Goal: Task Accomplishment & Management: Use online tool/utility

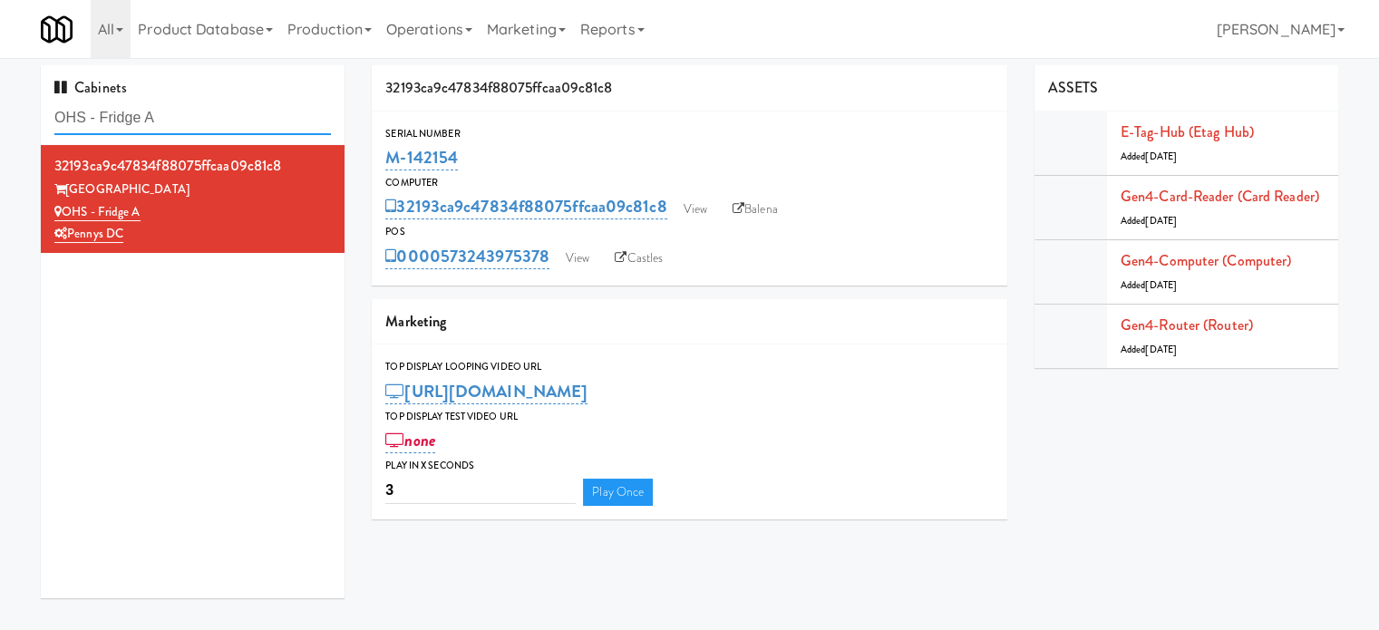
click at [208, 115] on input "OHS - Fridge A" at bounding box center [192, 119] width 277 height 34
paste input "[MEDICAL_DATA] - Main Floor"
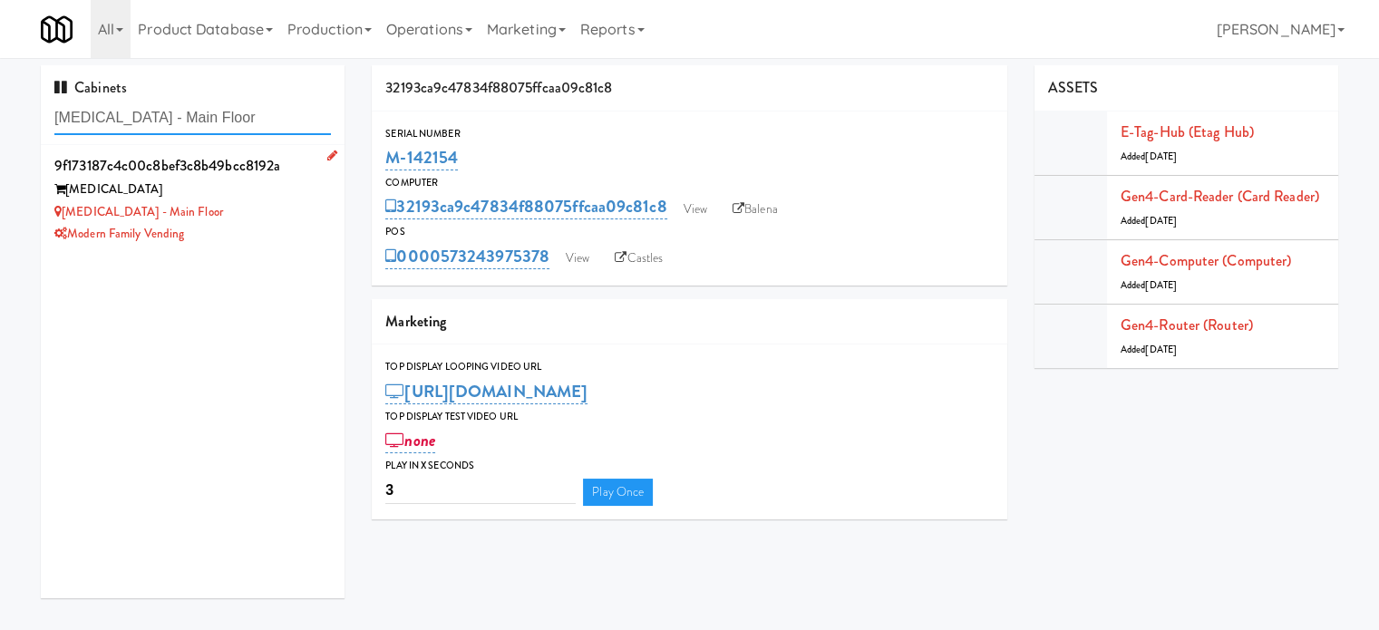
type input "[MEDICAL_DATA] - Main Floor"
click at [302, 207] on div "[MEDICAL_DATA] - Main Floor" at bounding box center [192, 212] width 277 height 23
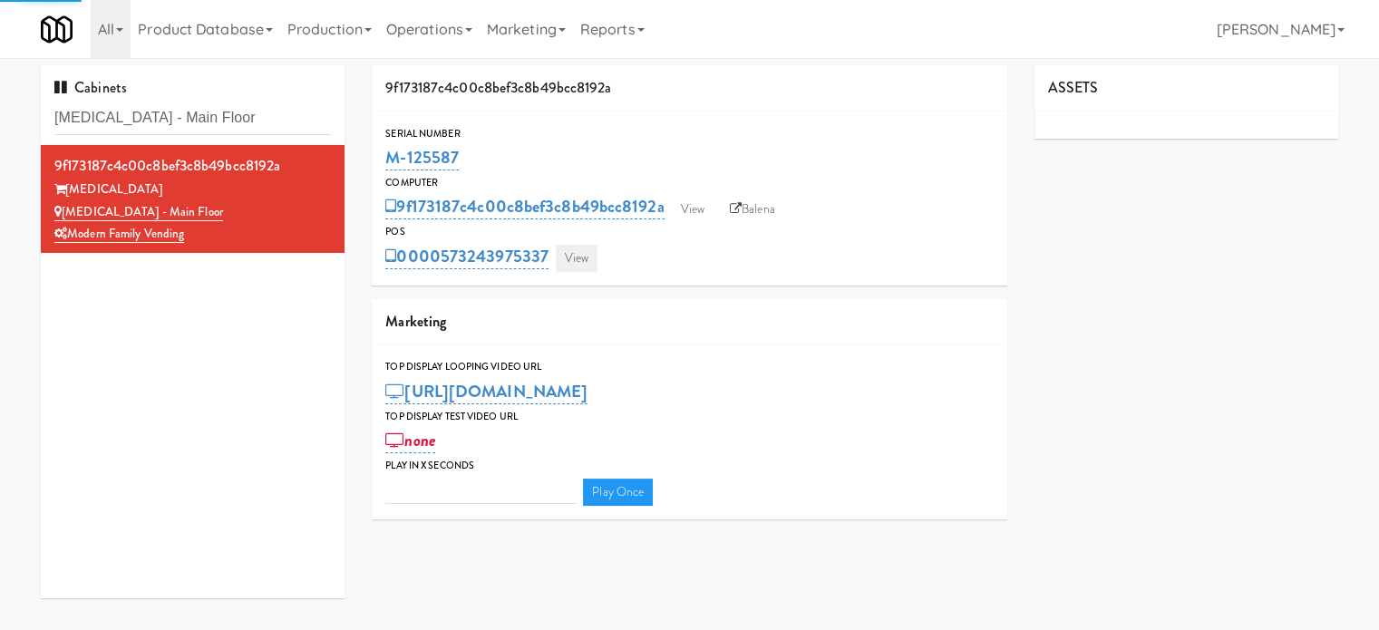
type input "3"
click at [575, 253] on link "View" at bounding box center [577, 258] width 42 height 27
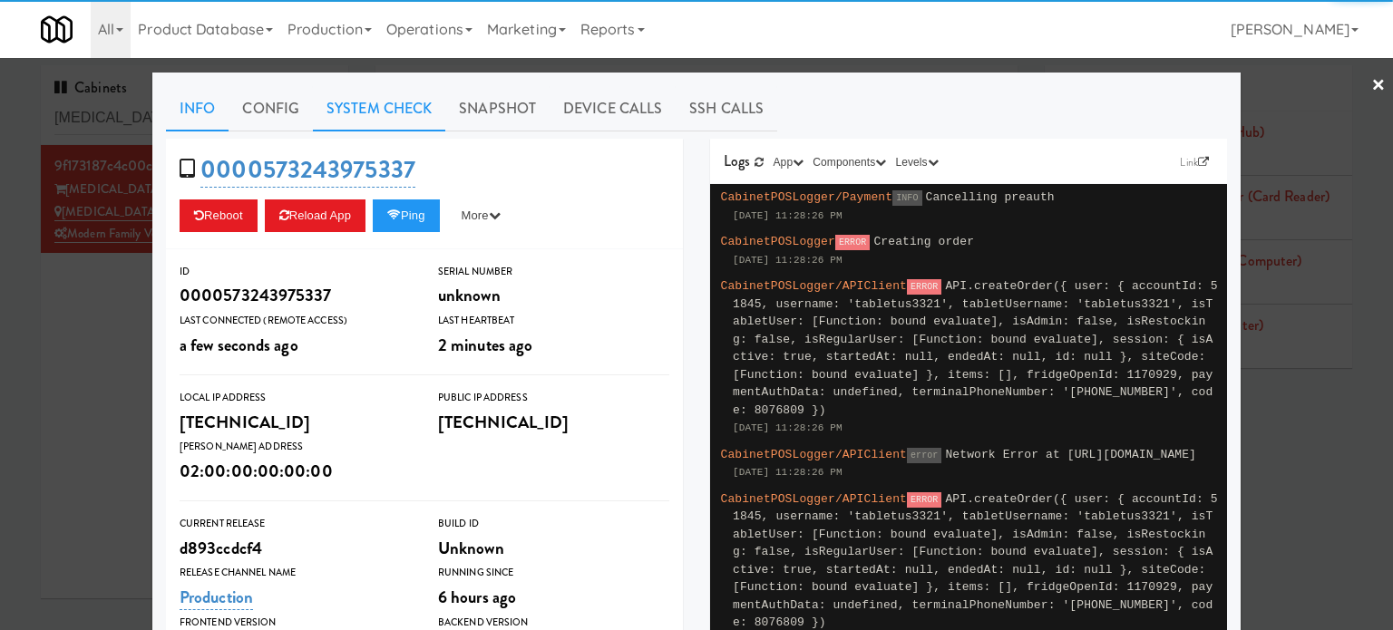
click at [378, 106] on link "System Check" at bounding box center [379, 108] width 132 height 45
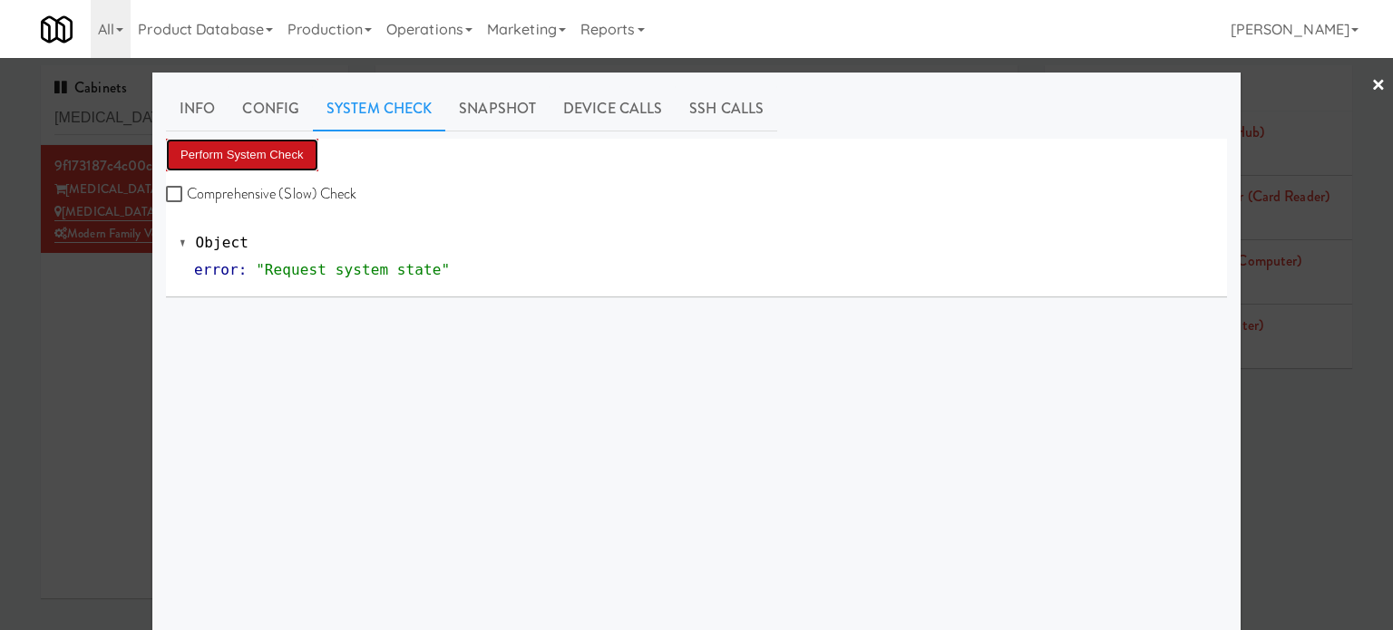
click at [268, 156] on button "Perform System Check" at bounding box center [242, 155] width 152 height 33
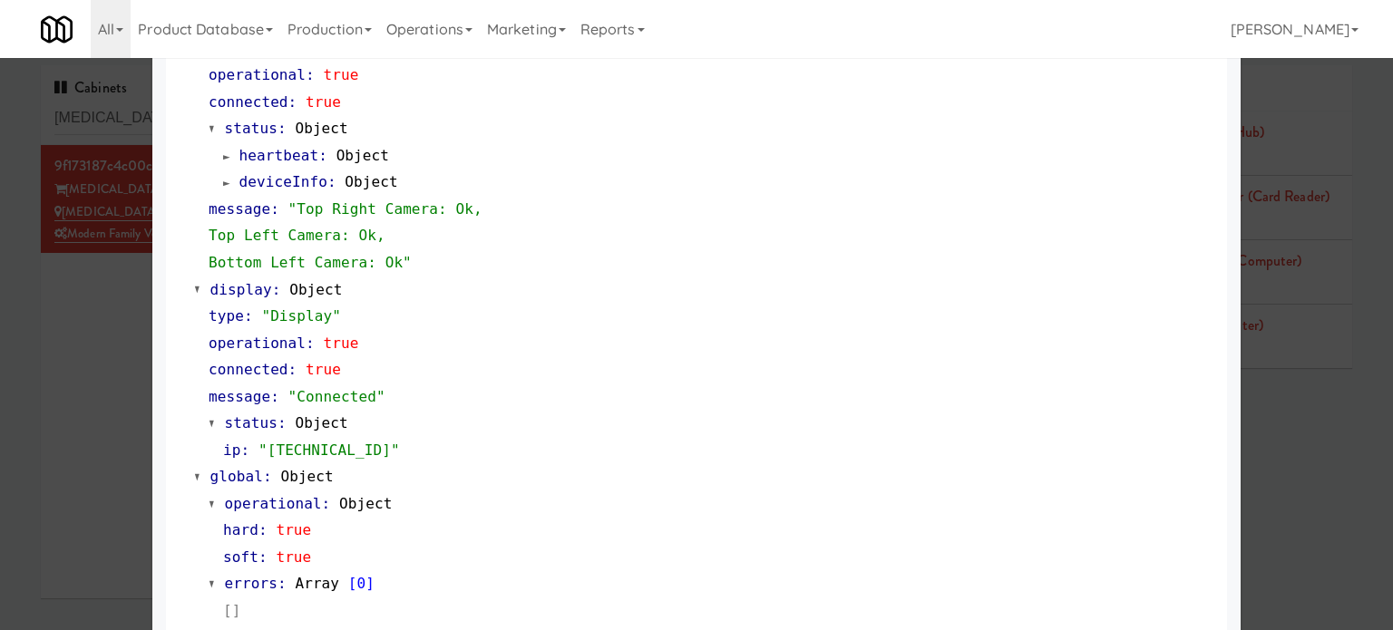
scroll to position [804, 0]
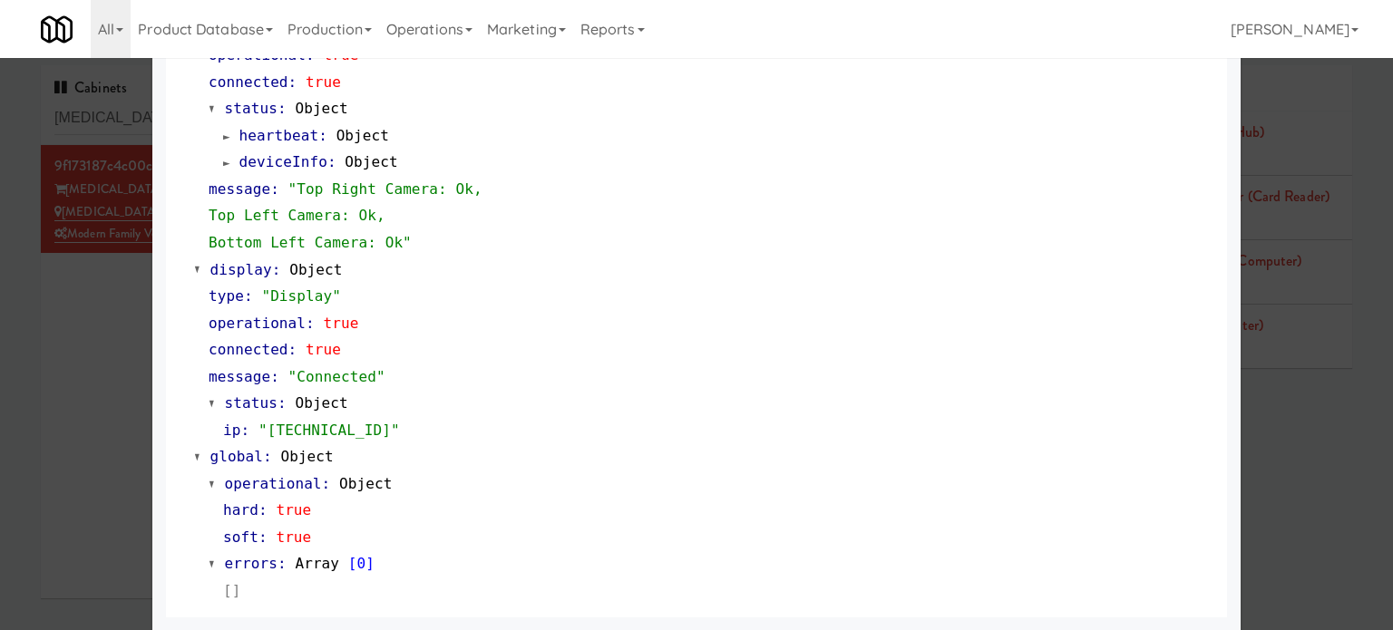
click at [127, 346] on div at bounding box center [696, 315] width 1393 height 630
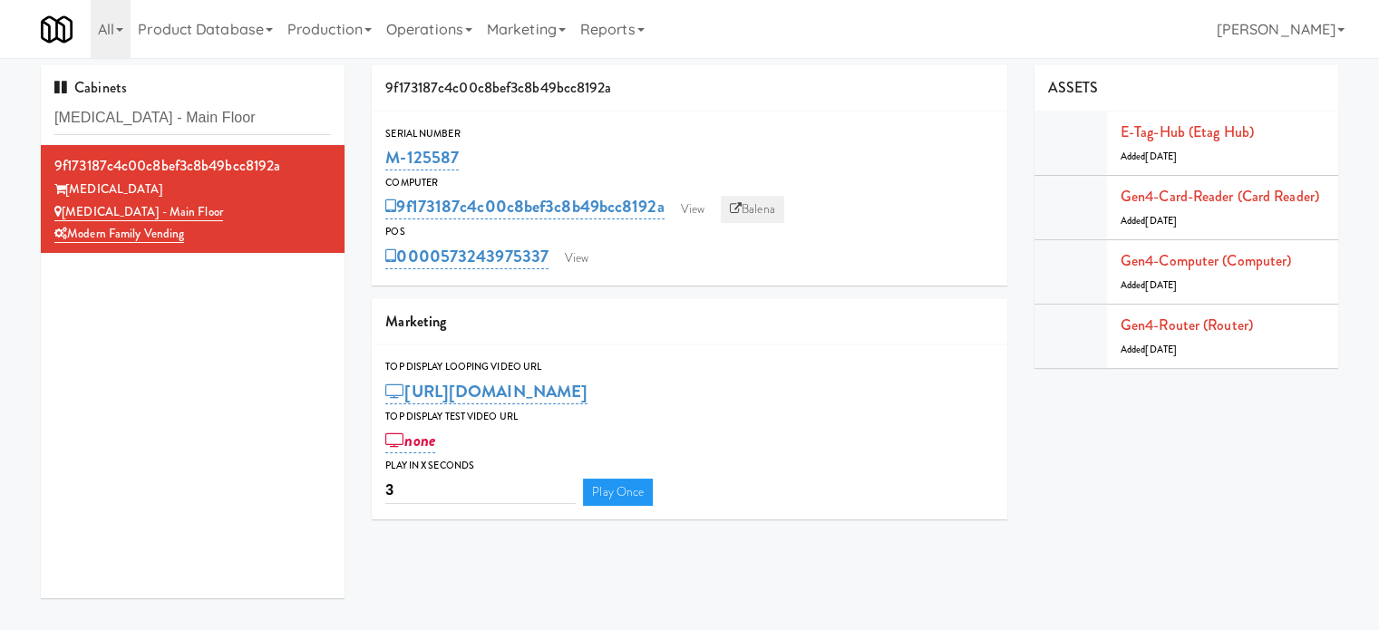
click at [763, 206] on link "Balena" at bounding box center [752, 209] width 63 height 27
drag, startPoint x: 465, startPoint y: 153, endPoint x: 385, endPoint y: 156, distance: 79.9
click at [385, 156] on div "M-125587" at bounding box center [689, 157] width 609 height 31
copy link "M-125587"
click at [213, 122] on input "[MEDICAL_DATA] - Main Floor" at bounding box center [192, 119] width 277 height 34
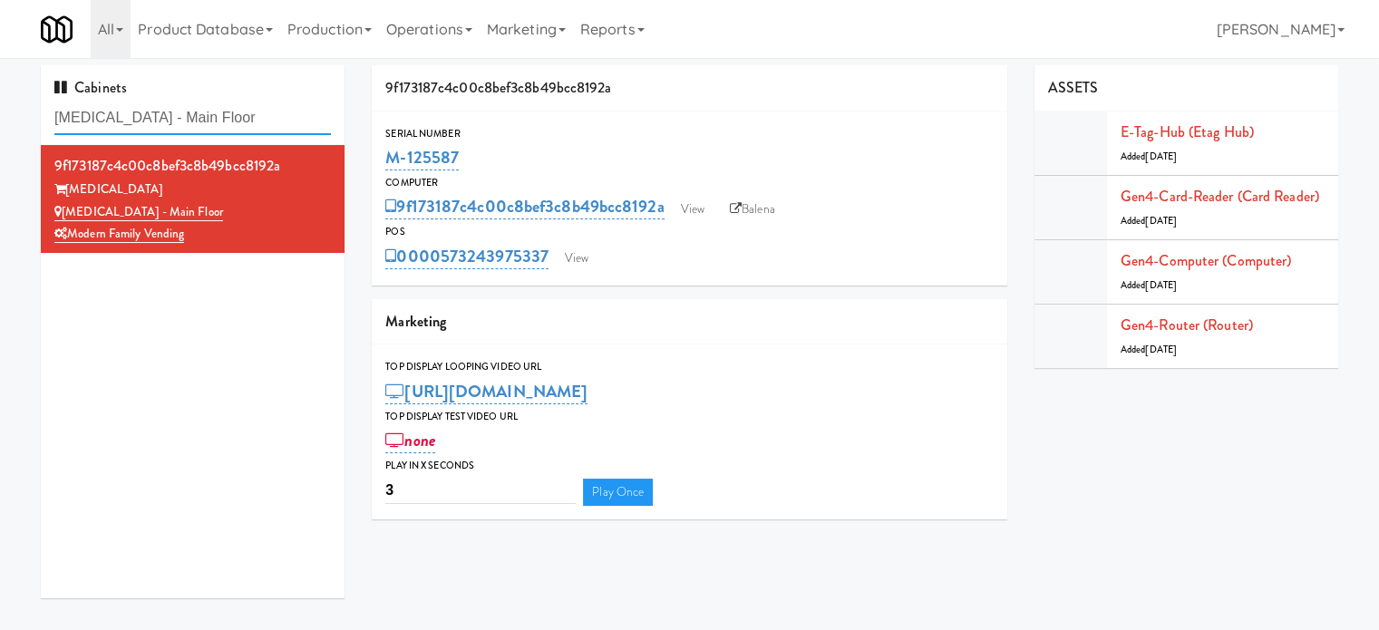
click at [213, 122] on input "[MEDICAL_DATA] - Main Floor" at bounding box center [192, 119] width 277 height 34
paste input "OHS - Fridge A"
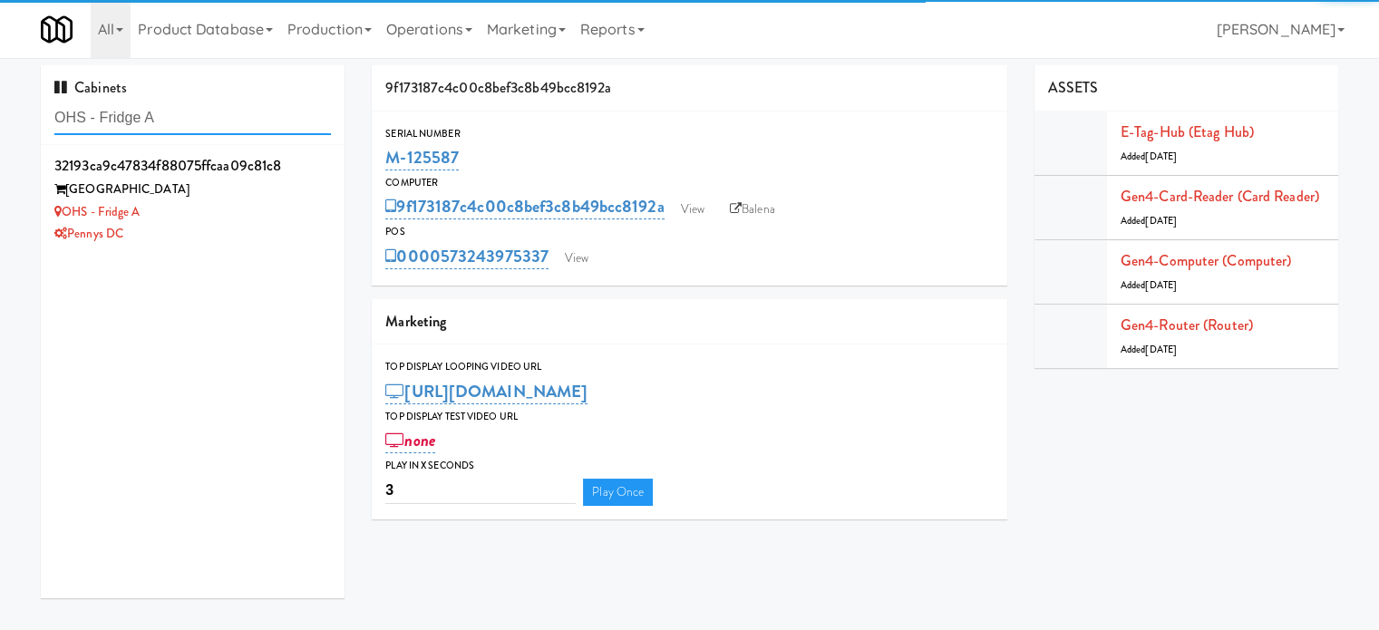
type input "OHS - Fridge A"
click at [288, 217] on div "OHS - Fridge A" at bounding box center [192, 212] width 277 height 23
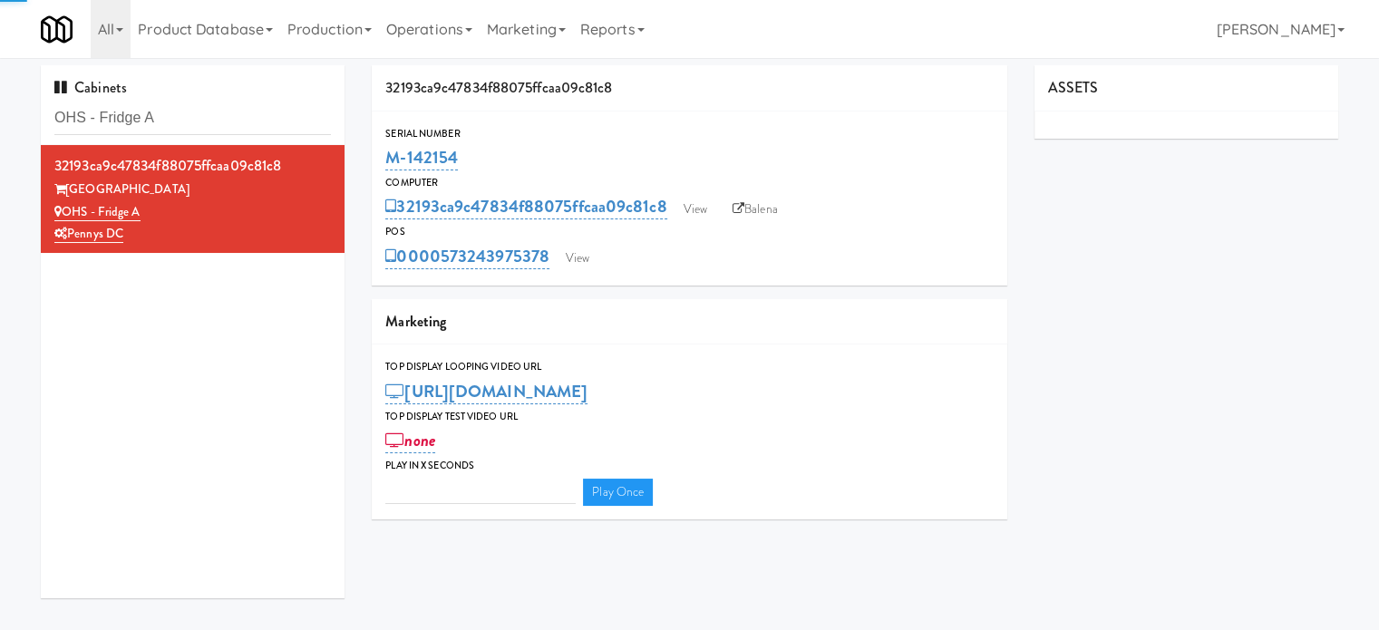
type input "3"
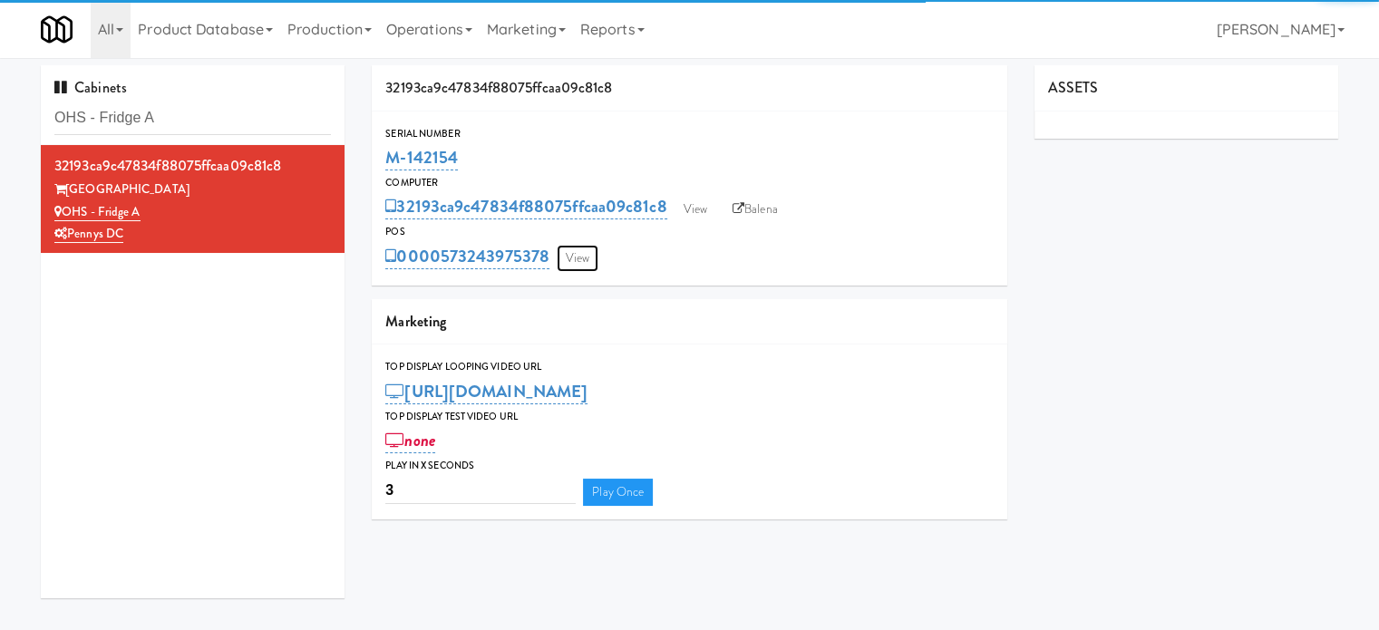
click at [577, 264] on link "View" at bounding box center [578, 258] width 42 height 27
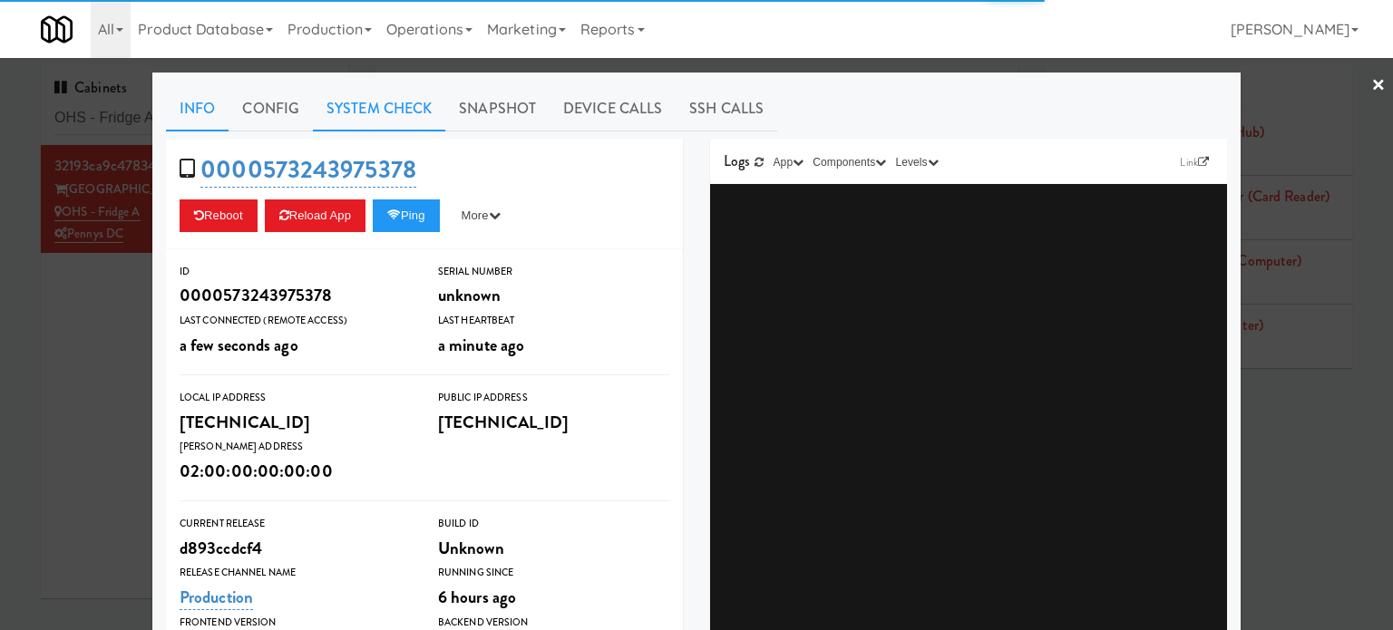
click at [366, 101] on link "System Check" at bounding box center [379, 108] width 132 height 45
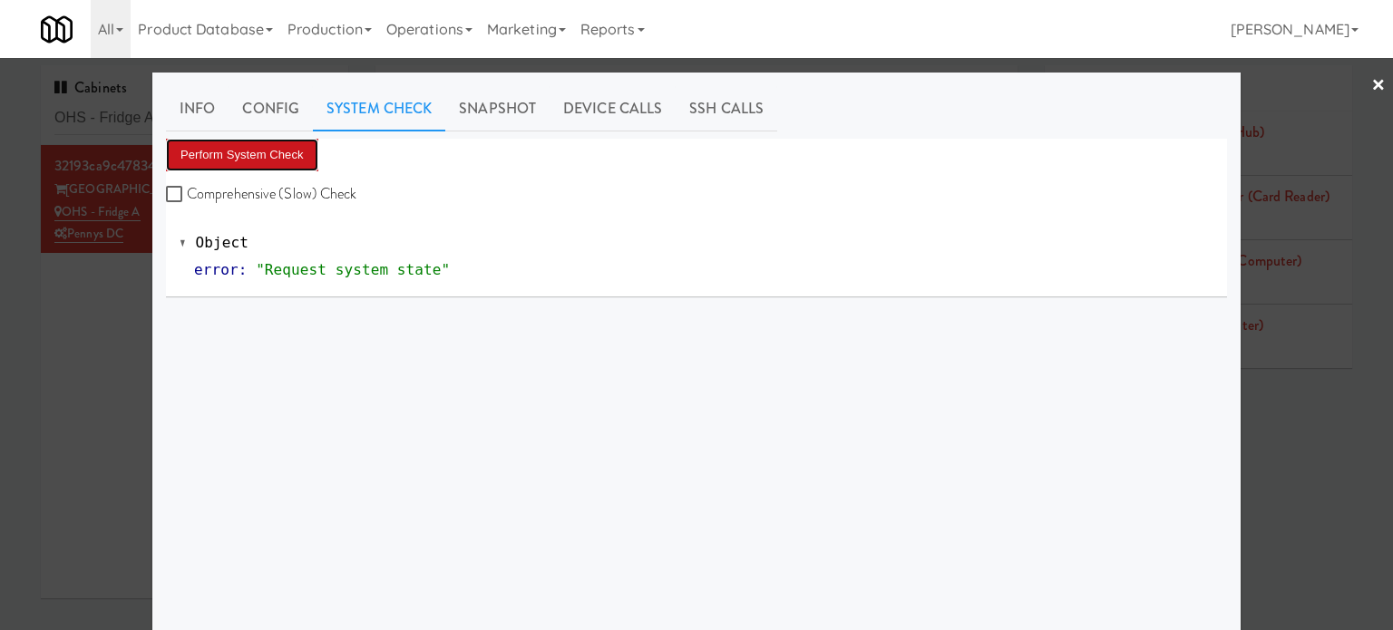
click at [283, 152] on button "Perform System Check" at bounding box center [242, 155] width 152 height 33
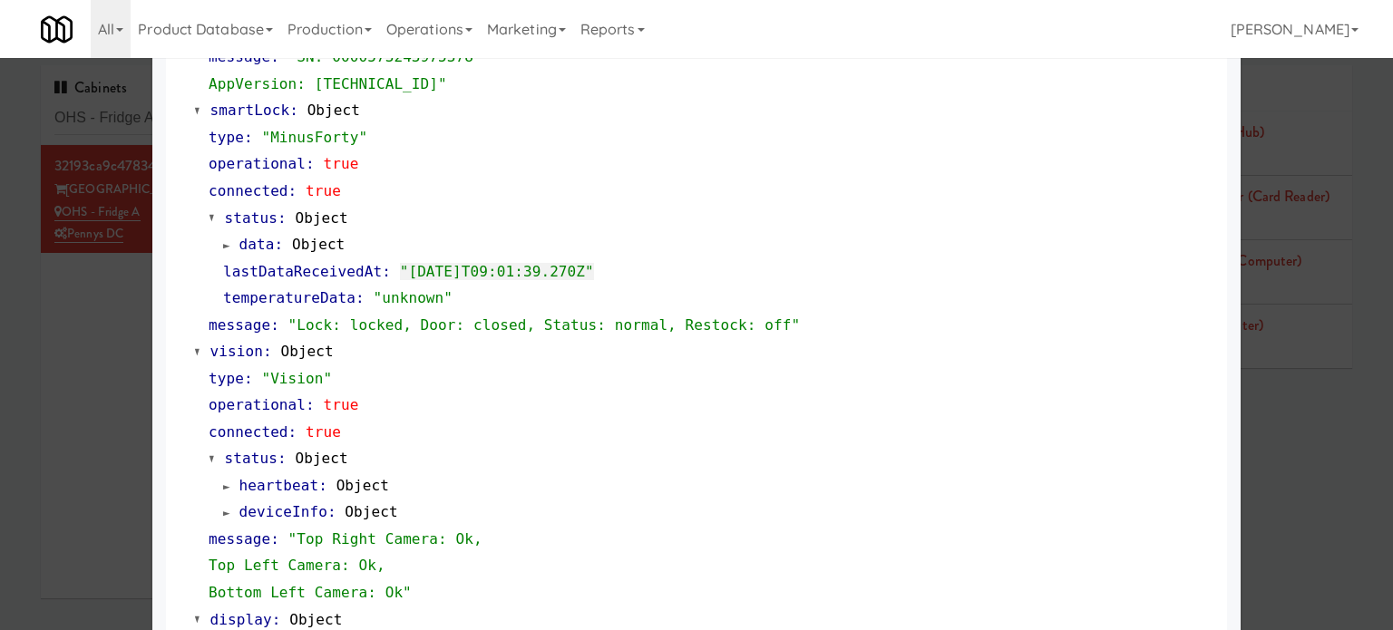
scroll to position [804, 0]
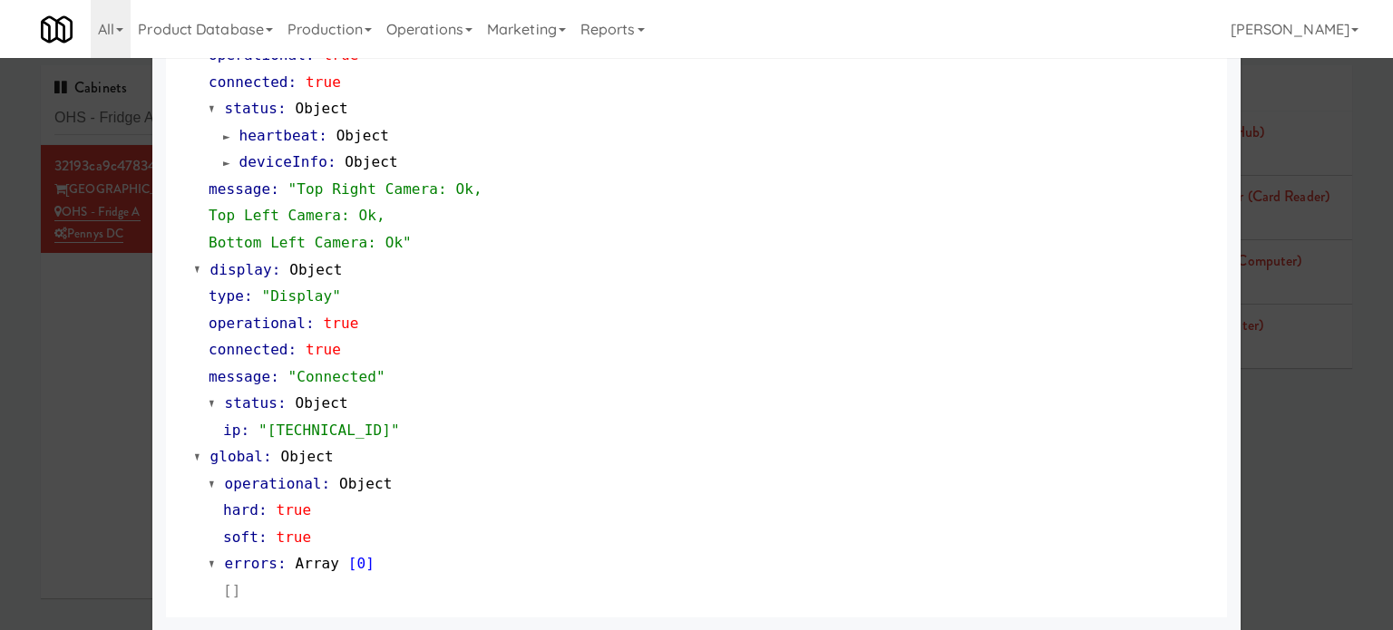
click at [103, 385] on div at bounding box center [696, 315] width 1393 height 630
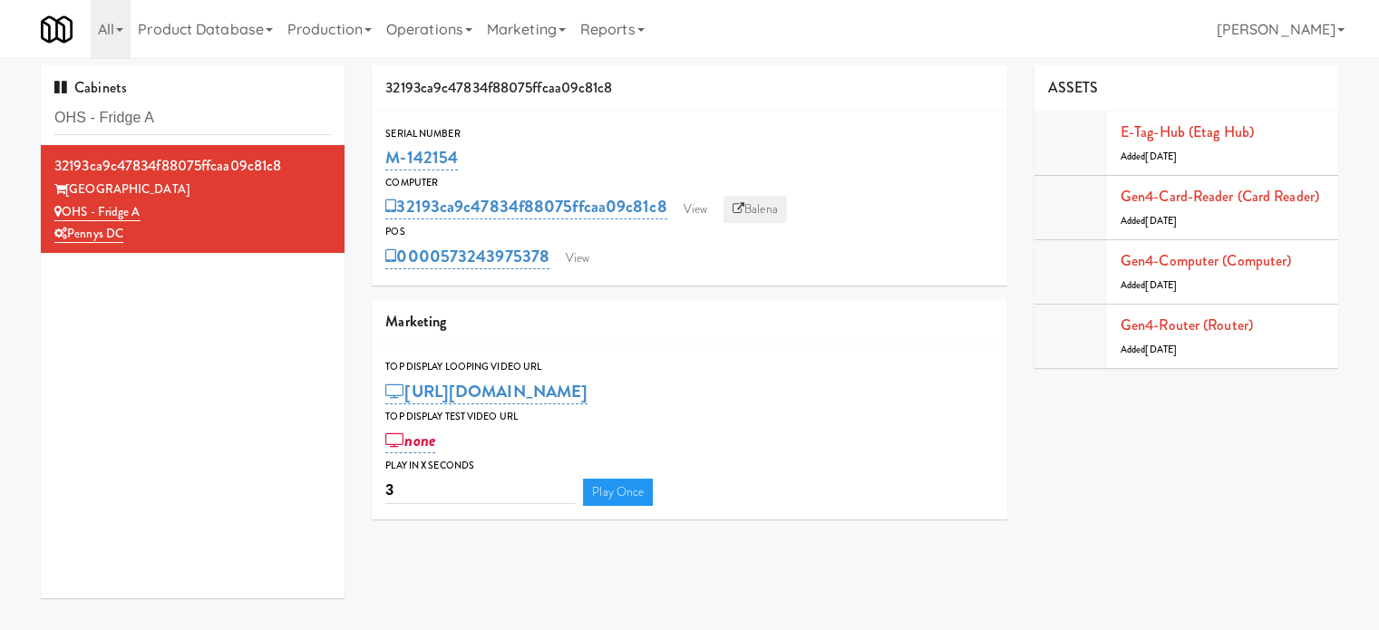
click at [755, 210] on link "Balena" at bounding box center [755, 209] width 63 height 27
click at [699, 205] on link "View" at bounding box center [696, 209] width 42 height 27
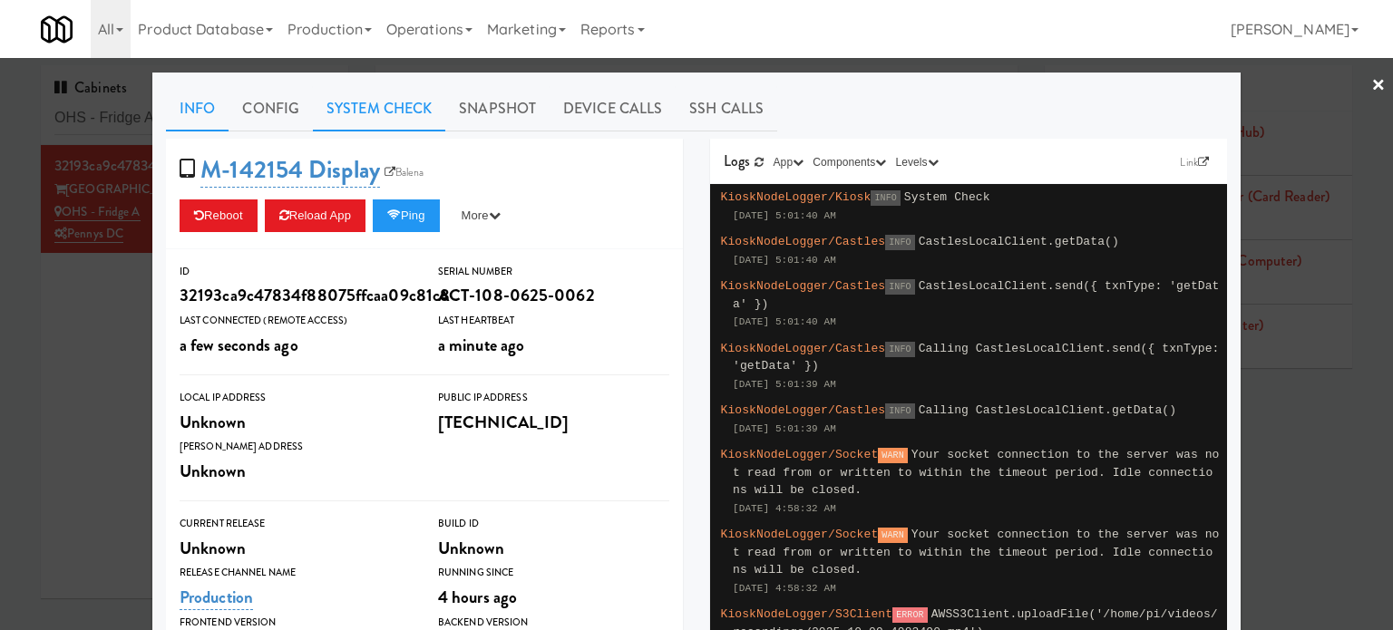
click at [381, 104] on link "System Check" at bounding box center [379, 108] width 132 height 45
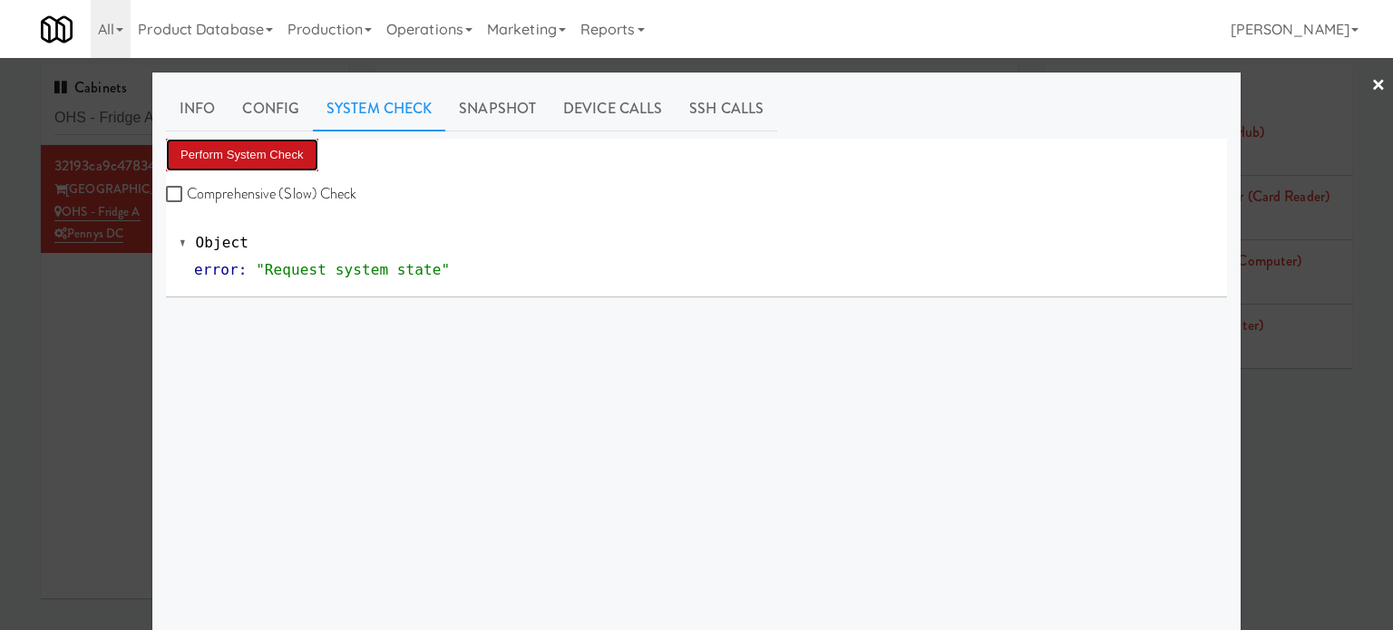
click at [283, 152] on button "Perform System Check" at bounding box center [242, 155] width 152 height 33
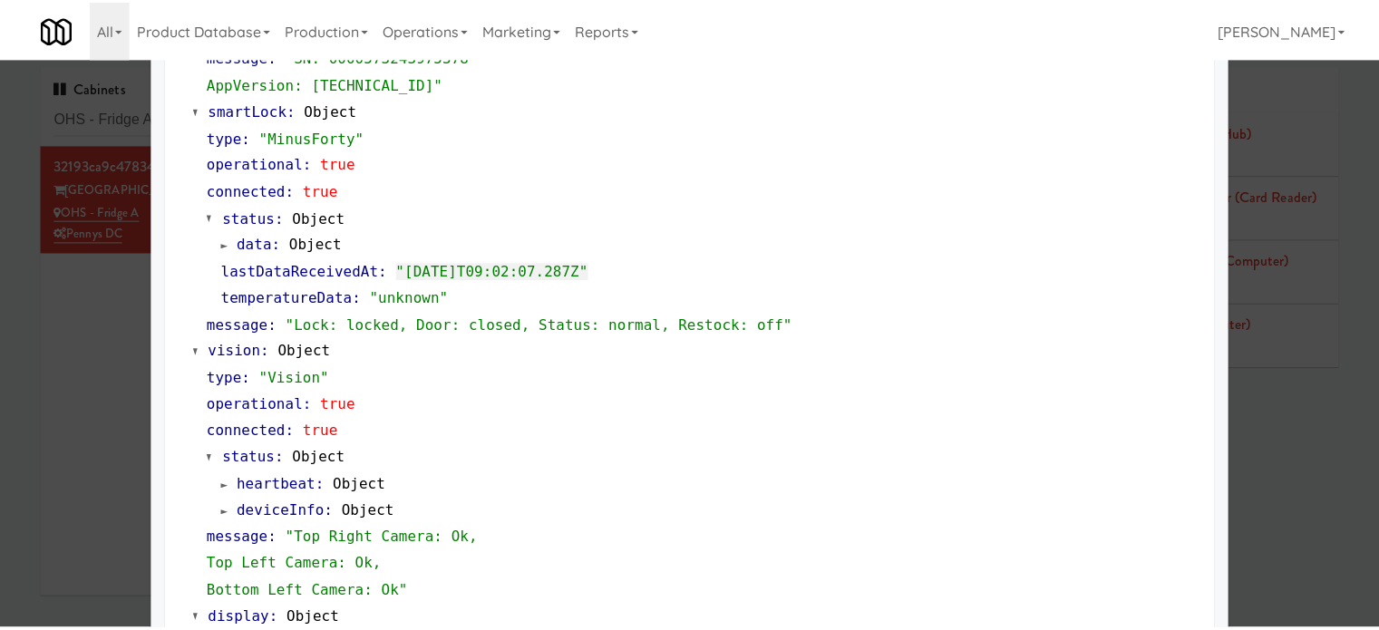
scroll to position [804, 0]
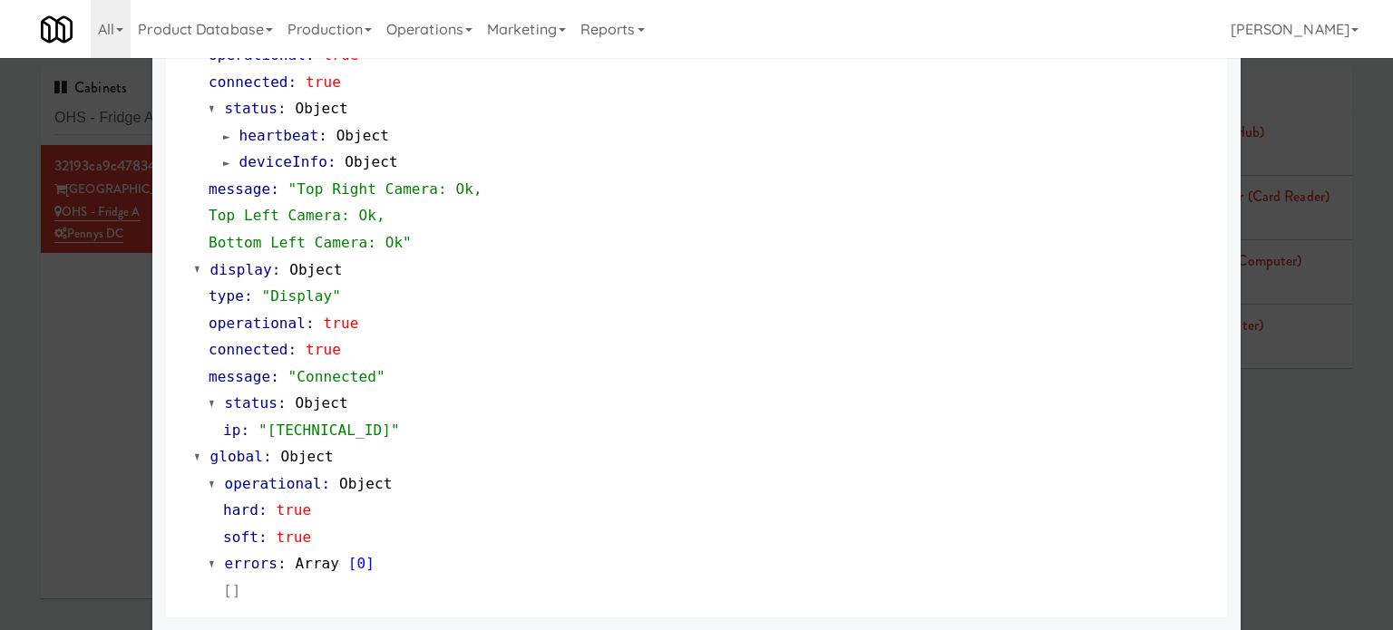
drag, startPoint x: 99, startPoint y: 365, endPoint x: 123, endPoint y: 268, distance: 100.1
click at [98, 362] on div at bounding box center [696, 315] width 1393 height 630
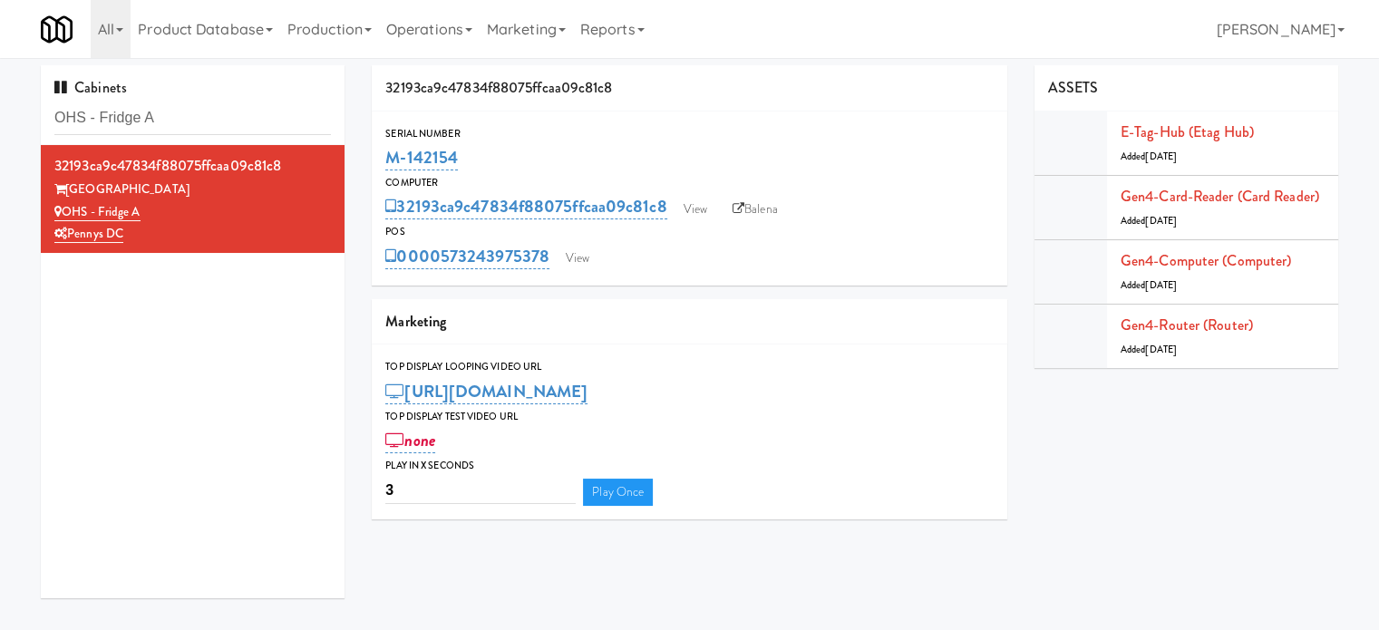
drag, startPoint x: 457, startPoint y: 154, endPoint x: 383, endPoint y: 159, distance: 74.5
click at [383, 159] on div "Serial Number M-142154" at bounding box center [690, 149] width 636 height 49
copy link "M-142154"
